Goal: Information Seeking & Learning: Learn about a topic

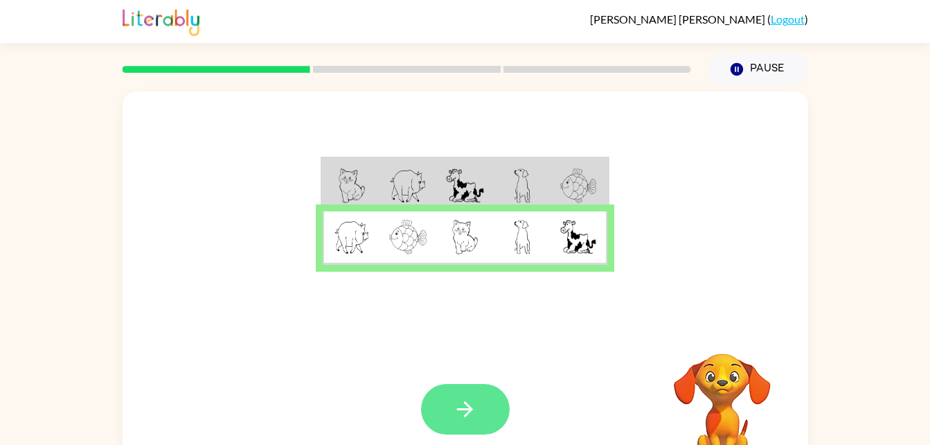
click at [486, 404] on button "button" at bounding box center [465, 409] width 89 height 51
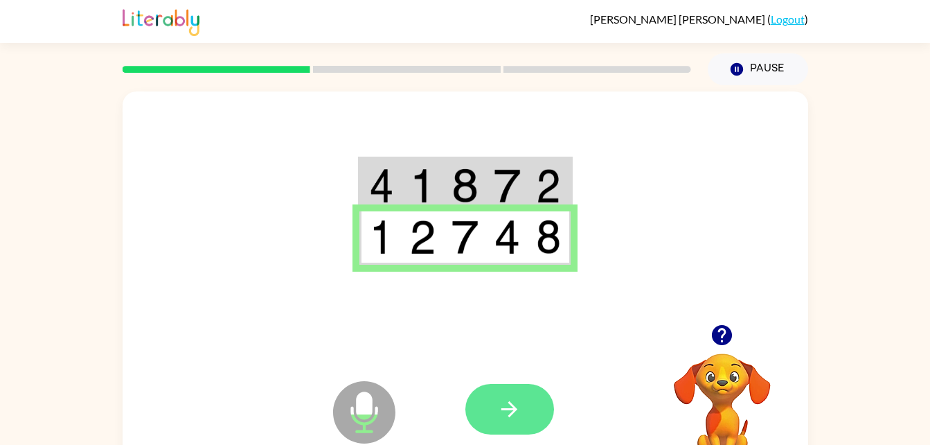
click at [513, 405] on icon "button" at bounding box center [510, 409] width 16 height 16
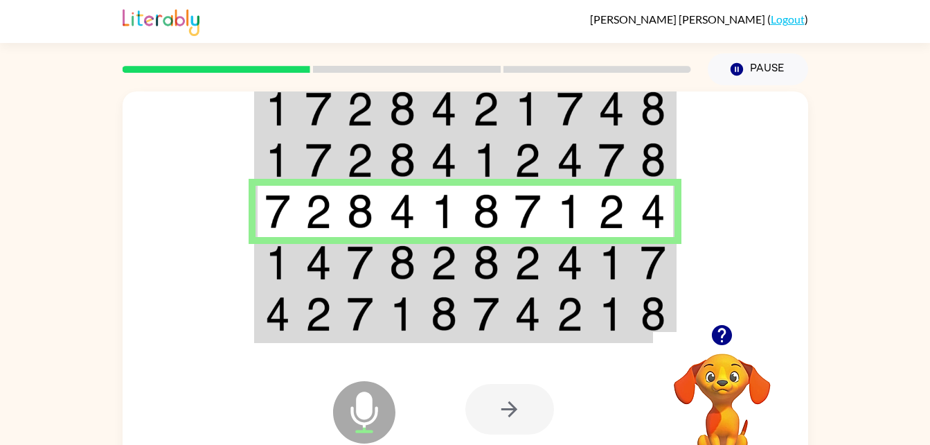
click at [659, 274] on img at bounding box center [653, 262] width 25 height 35
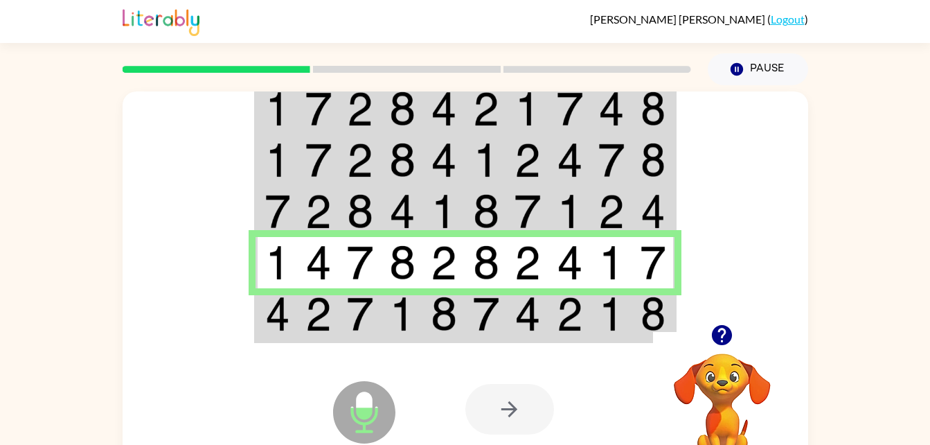
click at [659, 315] on img at bounding box center [653, 314] width 25 height 35
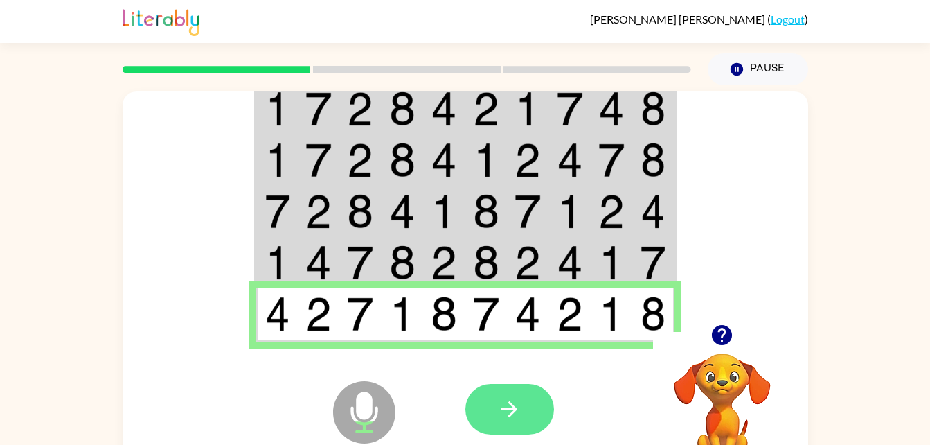
click at [523, 418] on button "button" at bounding box center [510, 409] width 89 height 51
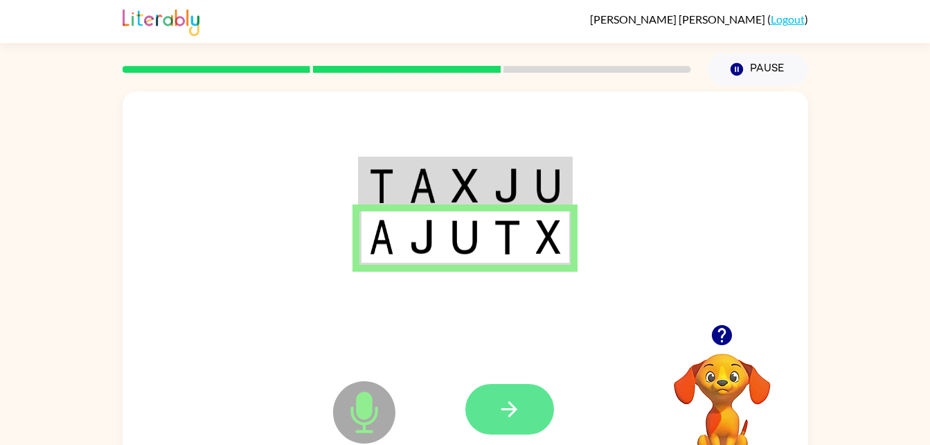
click at [499, 408] on icon "button" at bounding box center [509, 409] width 24 height 24
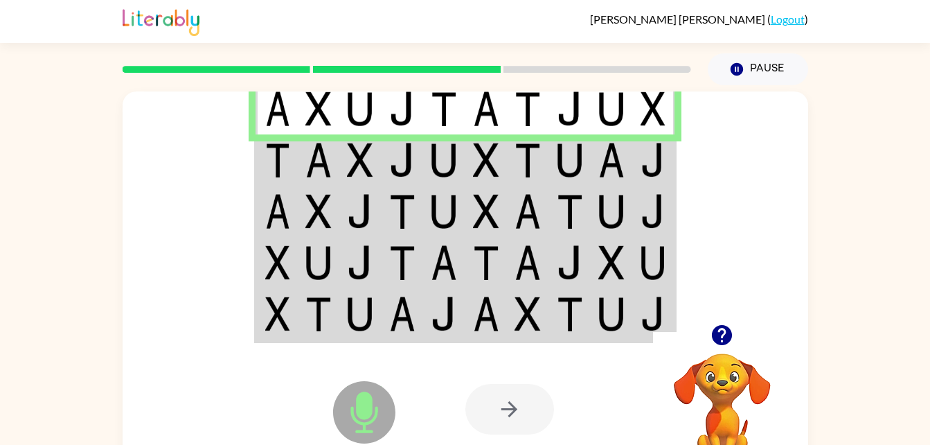
click at [658, 152] on img at bounding box center [653, 160] width 25 height 35
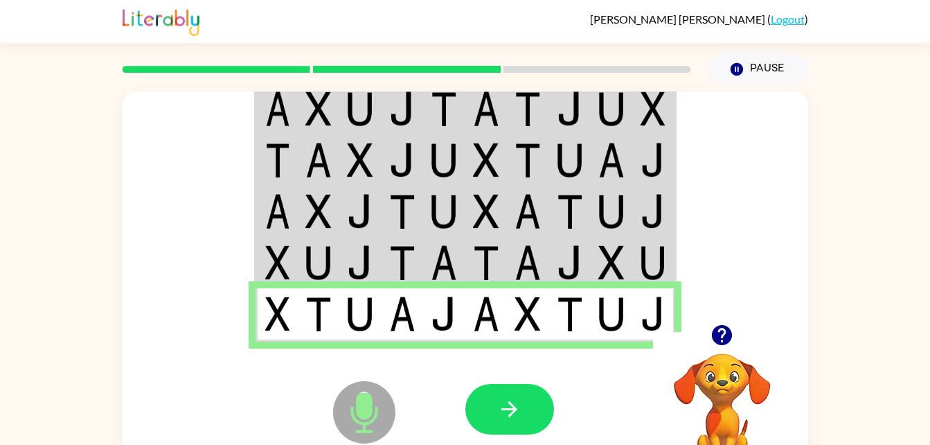
click at [617, 253] on img at bounding box center [612, 262] width 26 height 35
click at [623, 251] on img at bounding box center [612, 262] width 26 height 35
click at [641, 263] on img at bounding box center [653, 262] width 25 height 35
click at [623, 263] on img at bounding box center [612, 262] width 26 height 35
click at [622, 279] on img at bounding box center [612, 262] width 26 height 35
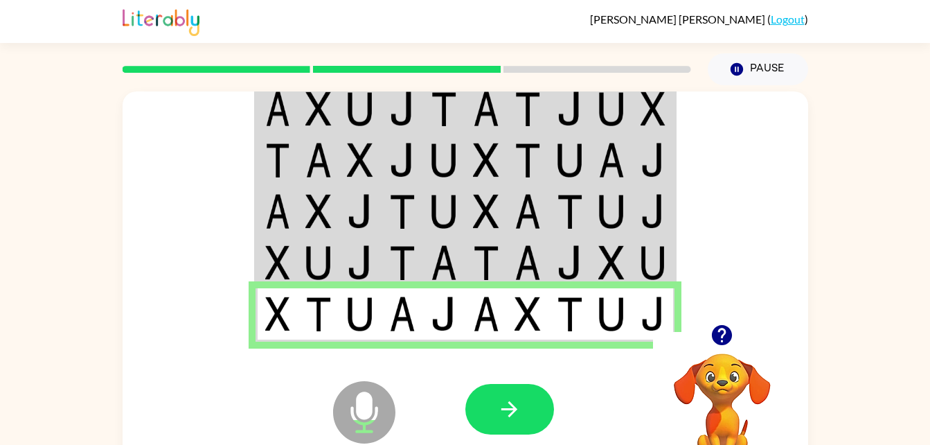
click at [605, 274] on img at bounding box center [612, 262] width 26 height 35
click at [610, 284] on td at bounding box center [612, 262] width 42 height 51
click at [629, 276] on td at bounding box center [612, 262] width 42 height 51
click at [624, 253] on img at bounding box center [612, 262] width 26 height 35
click at [612, 252] on img at bounding box center [612, 262] width 26 height 35
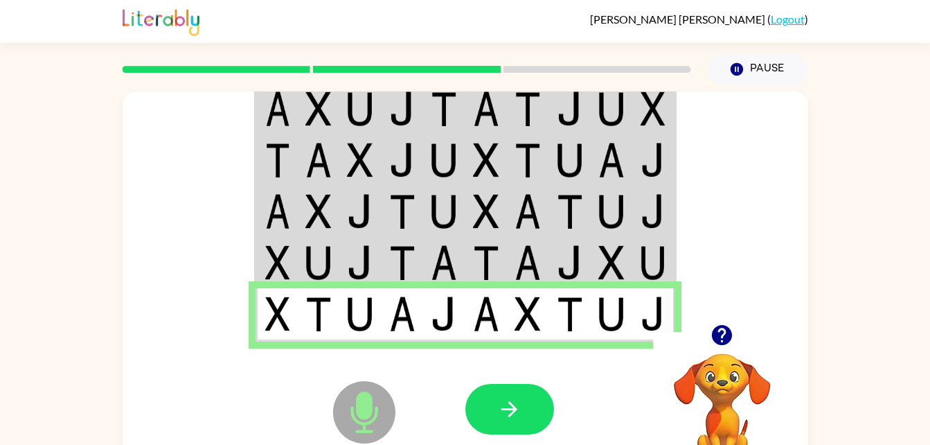
click at [603, 251] on img at bounding box center [612, 262] width 26 height 35
click at [539, 265] on img at bounding box center [528, 262] width 26 height 35
click at [580, 211] on img at bounding box center [570, 211] width 26 height 35
click at [513, 419] on icon "button" at bounding box center [509, 409] width 24 height 24
